Goal: Find specific fact: Find specific fact

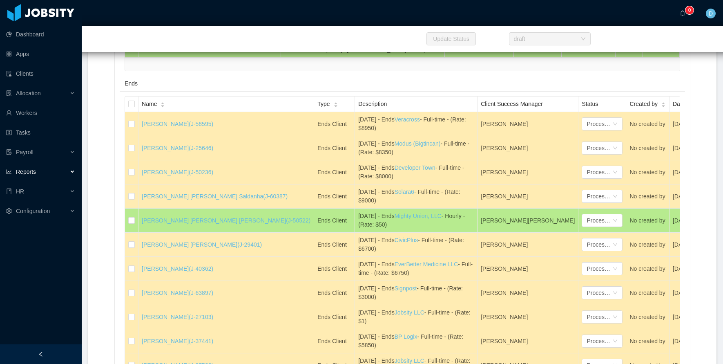
scroll to position [8105, 0]
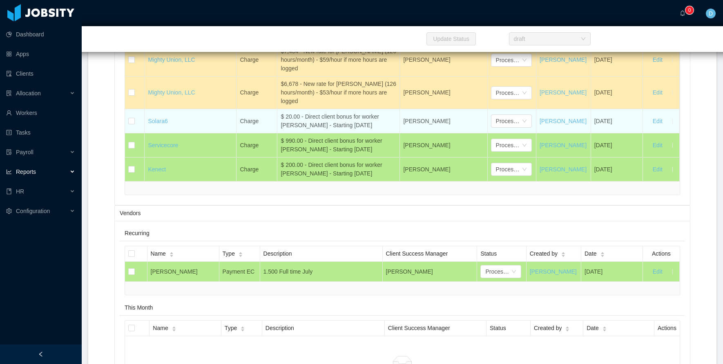
drag, startPoint x: 277, startPoint y: 177, endPoint x: 377, endPoint y: 188, distance: 100.3
click at [377, 130] on div "$ 20.00 - Direct client bonus for worker [PERSON_NAME] - Starting [DATE]" at bounding box center [339, 120] width 116 height 17
copy div "$ 20.00 - Direct client bonus for worker [PERSON_NAME] - Starting [DATE]"
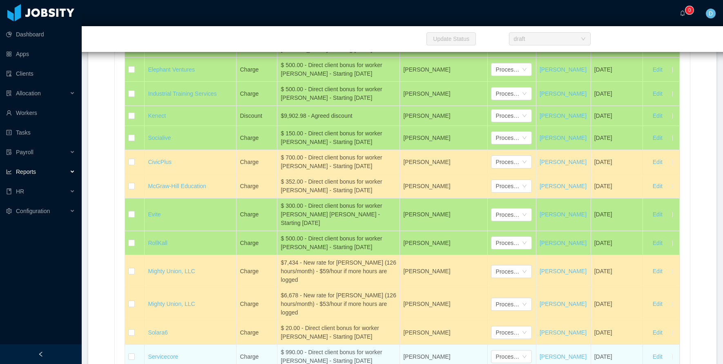
scroll to position [7892, 0]
